Goal: Task Accomplishment & Management: Use online tool/utility

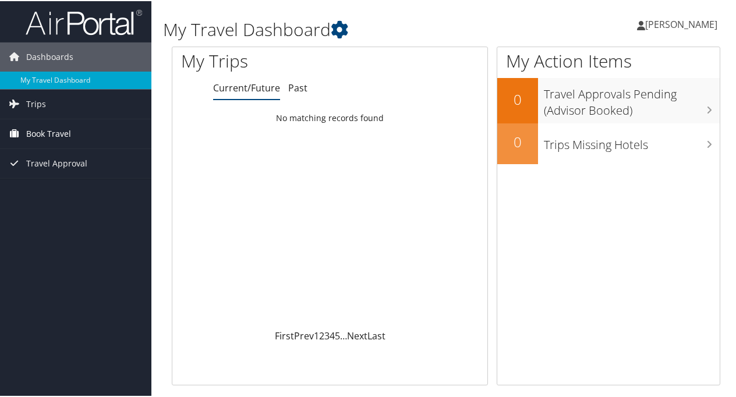
click at [54, 132] on span "Book Travel" at bounding box center [48, 132] width 45 height 29
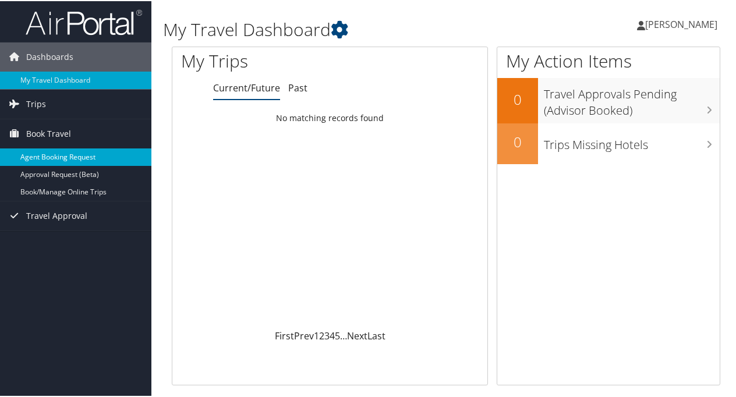
click at [55, 151] on link "Agent Booking Request" at bounding box center [75, 155] width 151 height 17
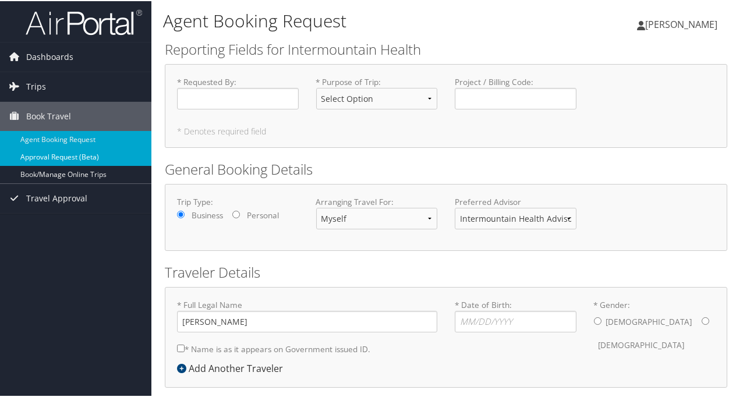
click at [56, 150] on link "Approval Request (Beta)" at bounding box center [75, 155] width 151 height 17
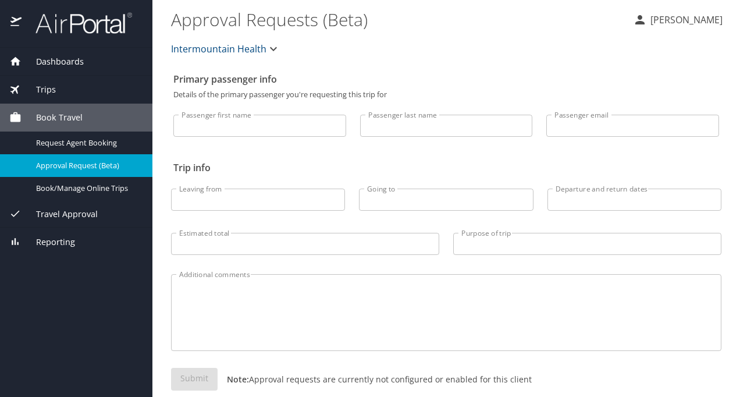
click at [76, 210] on span "Travel Approval" at bounding box center [60, 214] width 76 height 13
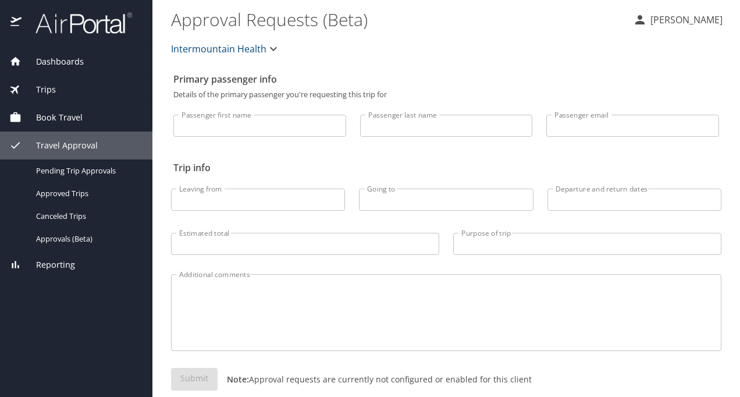
click at [67, 57] on span "Dashboards" at bounding box center [53, 61] width 62 height 13
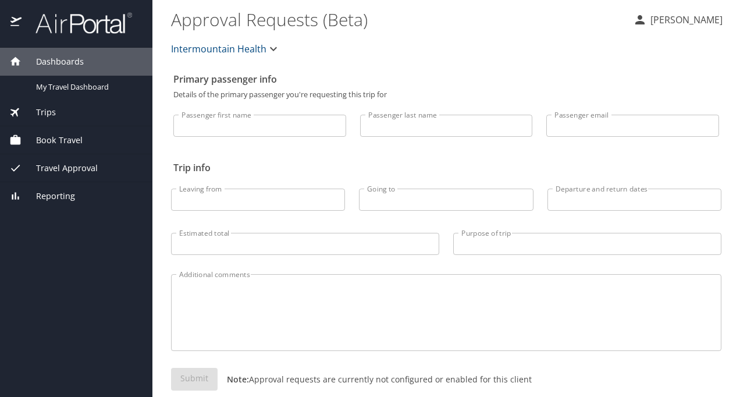
click at [69, 24] on img at bounding box center [77, 23] width 109 height 23
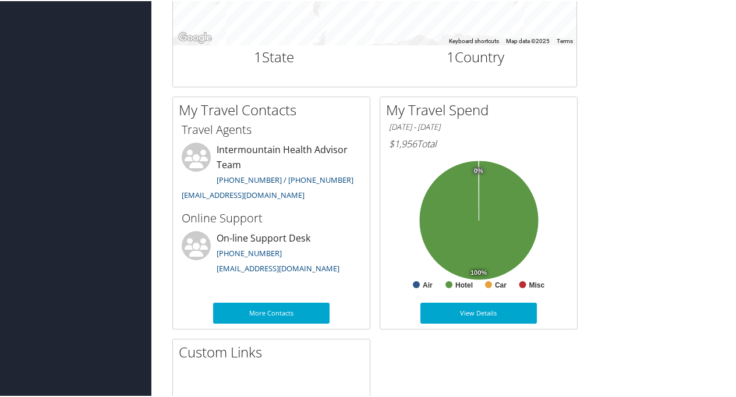
scroll to position [541, 0]
